Goal: Find specific page/section: Find specific page/section

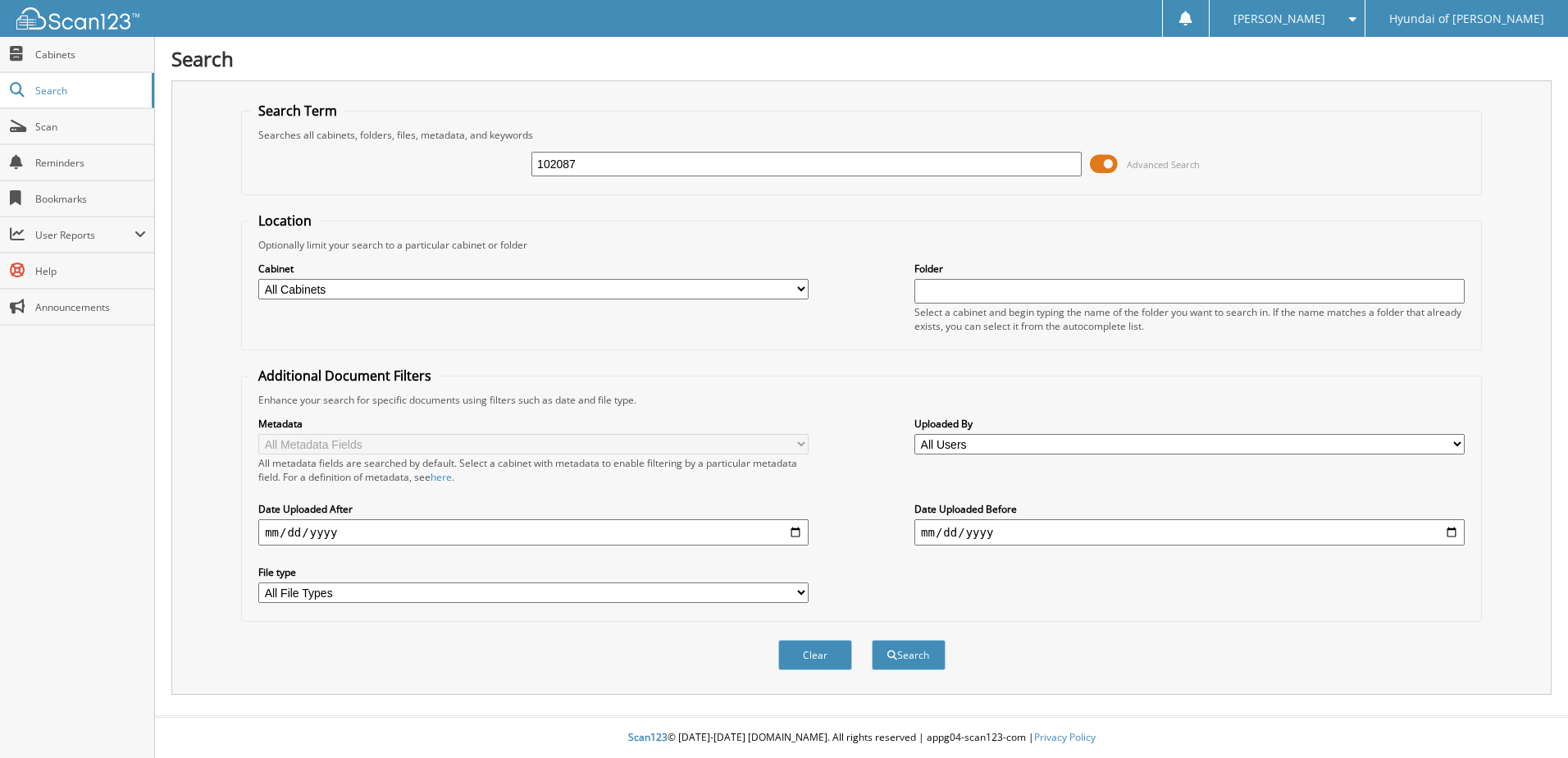
type input "102087"
click at [872, 640] on button "Search" at bounding box center [909, 655] width 74 height 31
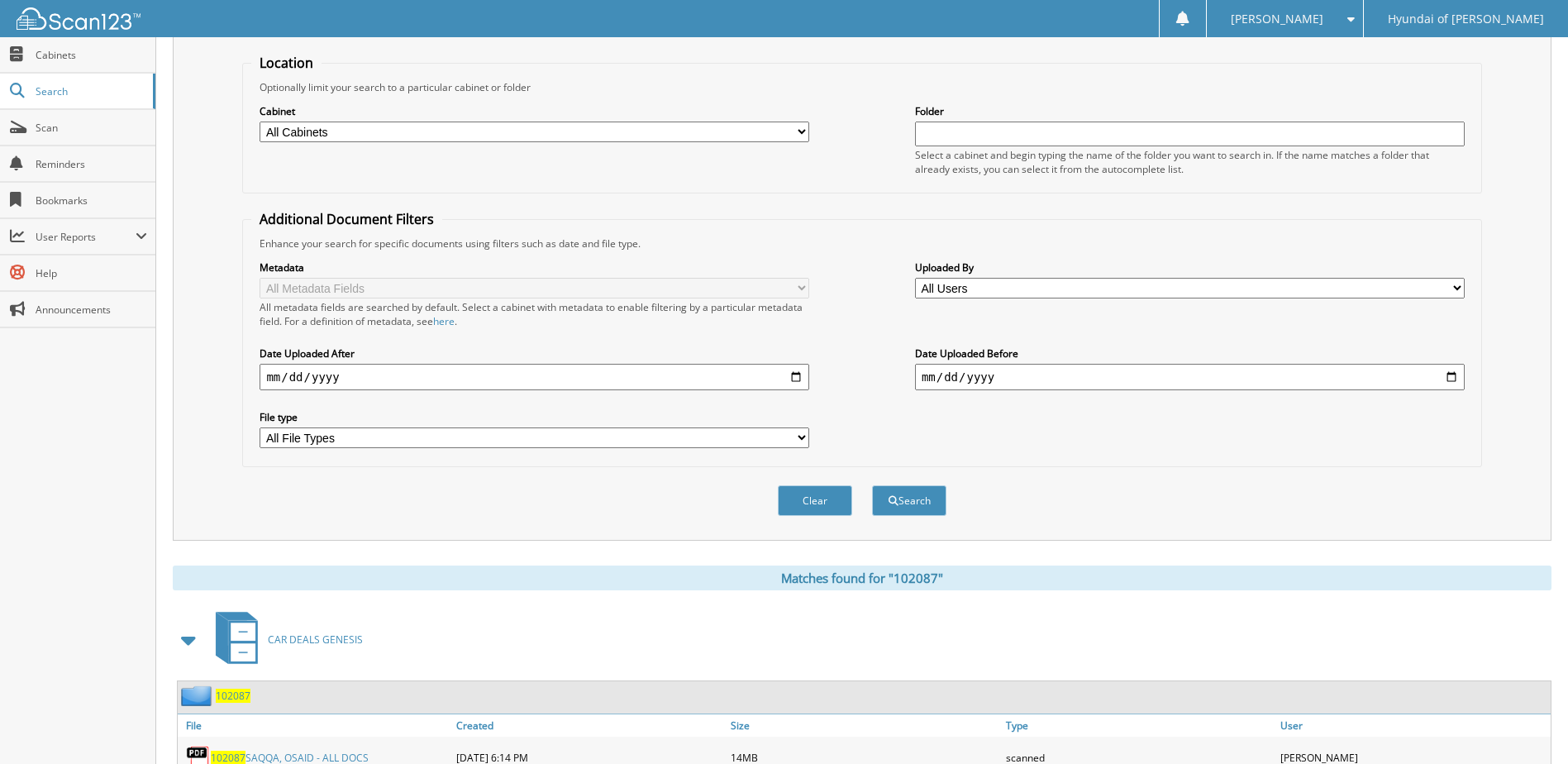
scroll to position [321, 0]
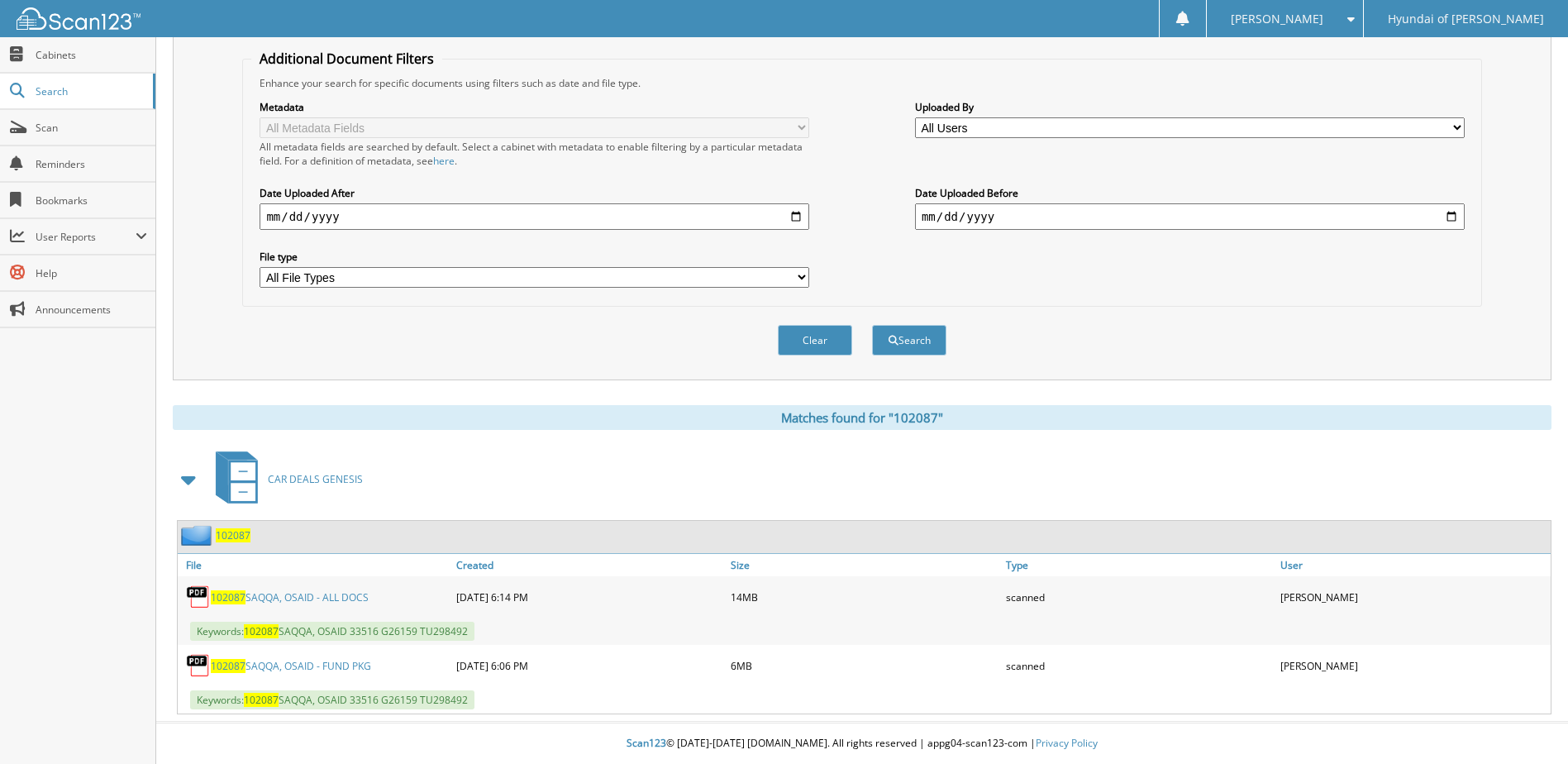
click at [296, 599] on link "102087 SAQQA, OSAID - ALL DOCS" at bounding box center [289, 597] width 158 height 14
click at [345, 596] on link "102087 SAQQA, OSAID - ALL DOCS" at bounding box center [289, 597] width 158 height 14
click at [266, 596] on link "102087 SAQQA, OSAID - ALL DOCS" at bounding box center [289, 597] width 158 height 14
